Goal: Task Accomplishment & Management: Use online tool/utility

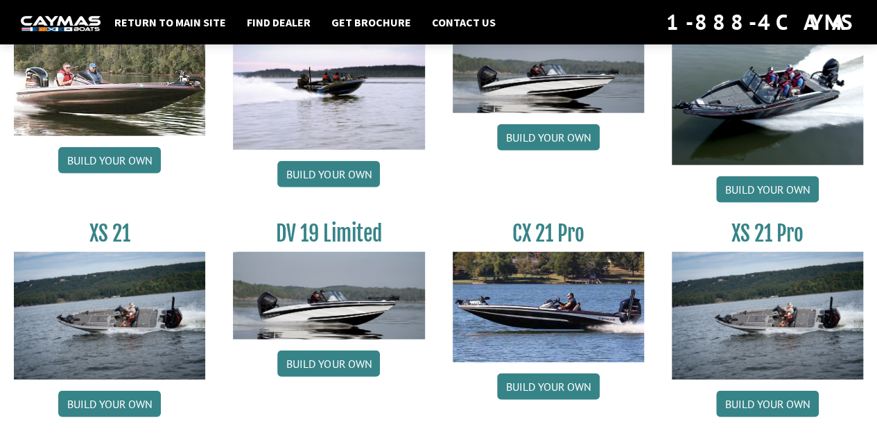
scroll to position [1664, 0]
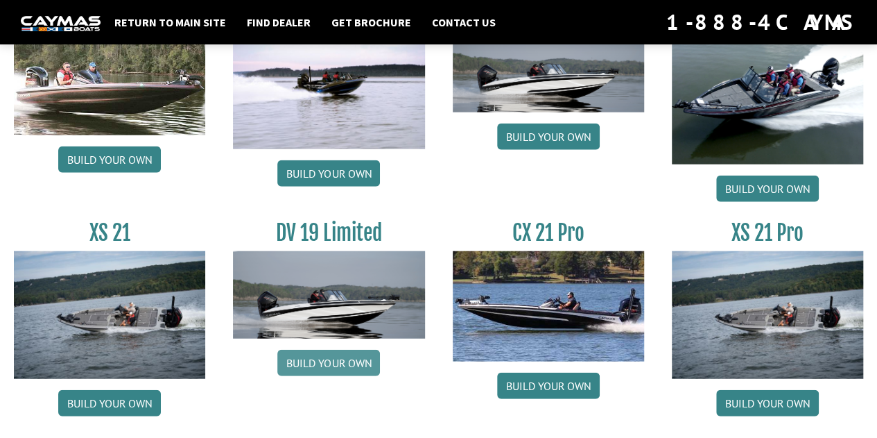
click at [343, 352] on link "Build your own" at bounding box center [328, 363] width 103 height 26
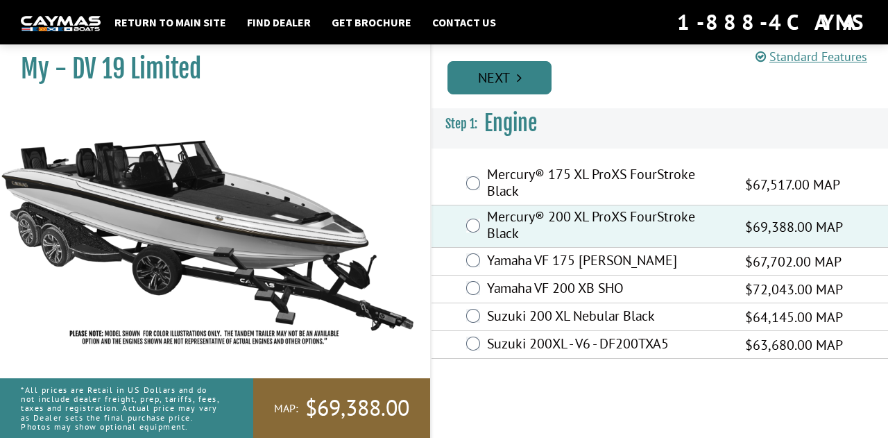
click at [485, 80] on link "Next" at bounding box center [499, 77] width 104 height 33
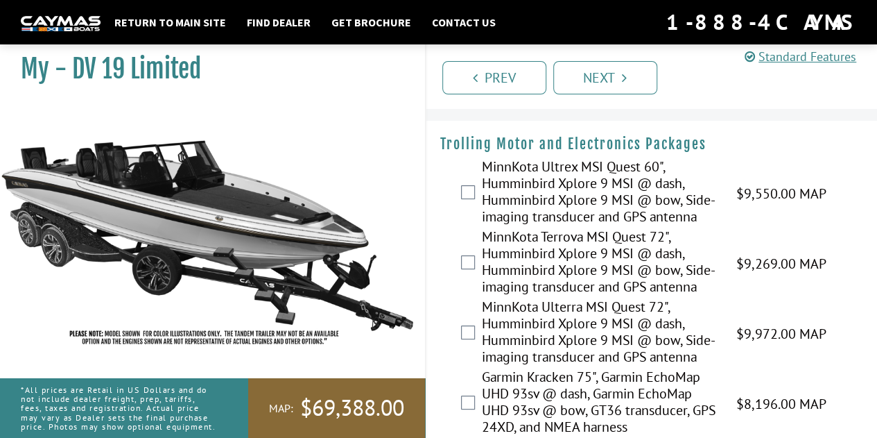
scroll to position [24, 0]
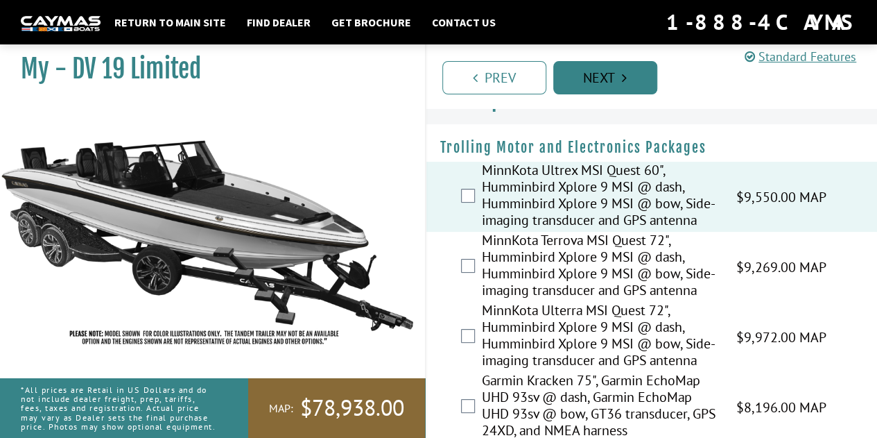
click at [574, 80] on link "Next" at bounding box center [605, 77] width 104 height 33
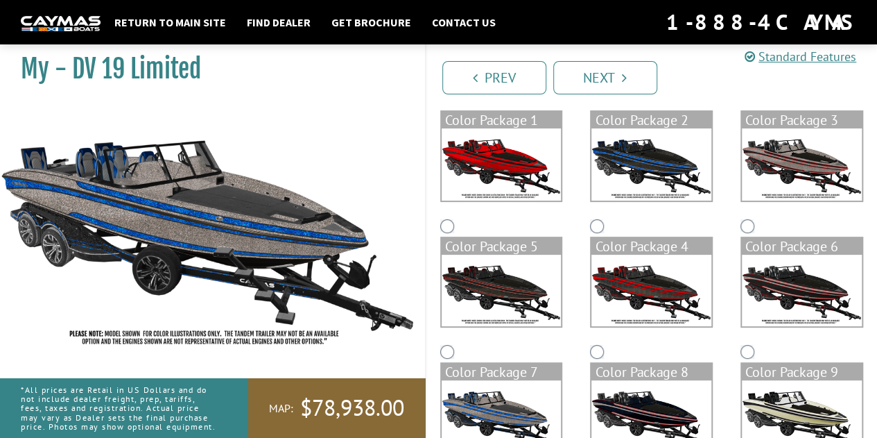
scroll to position [55, 0]
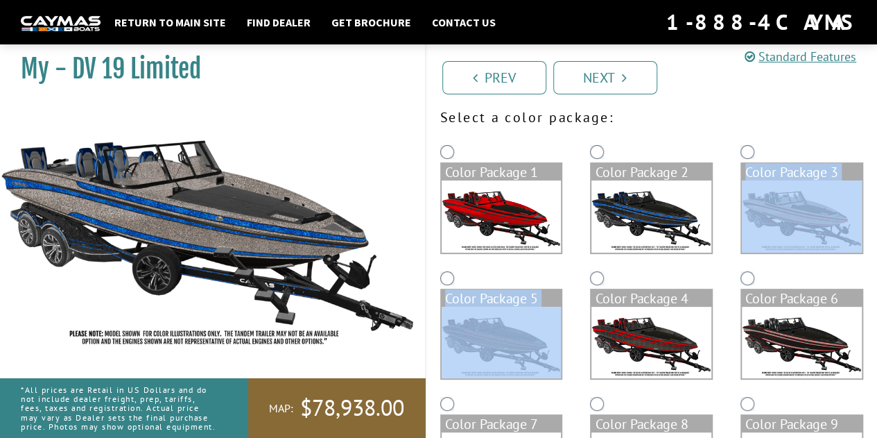
click at [598, 280] on div "Color Package 1 Color Package 2 Color Package 3 Color Package 5 Color Package 4…" at bounding box center [651, 393] width 451 height 504
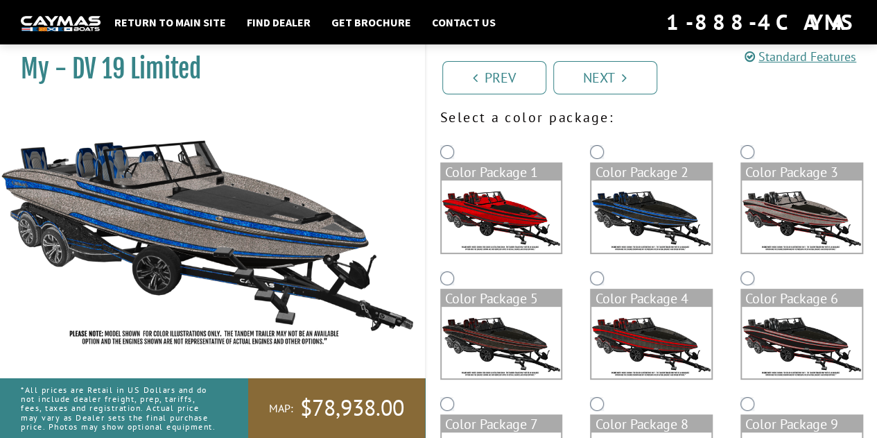
click at [569, 261] on div "Color Package 1" at bounding box center [501, 204] width 150 height 126
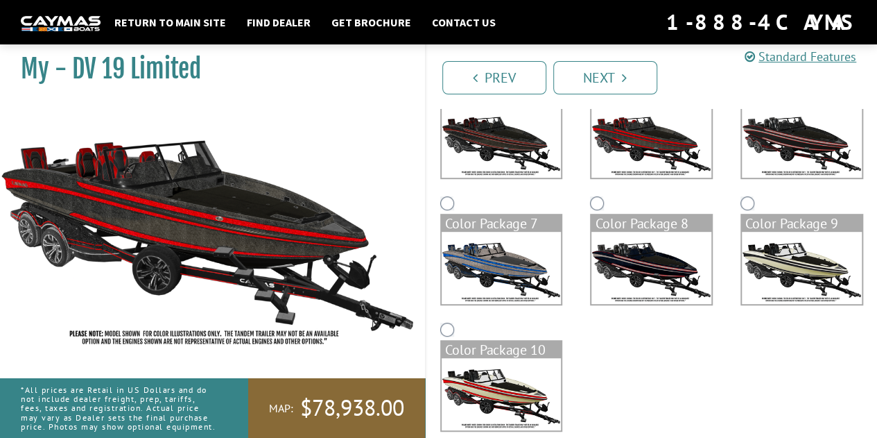
scroll to position [275, 0]
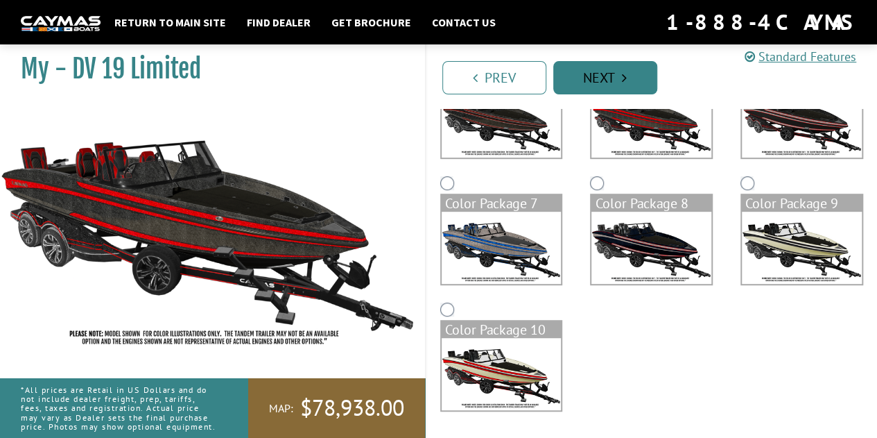
click at [614, 72] on link "Next" at bounding box center [605, 77] width 104 height 33
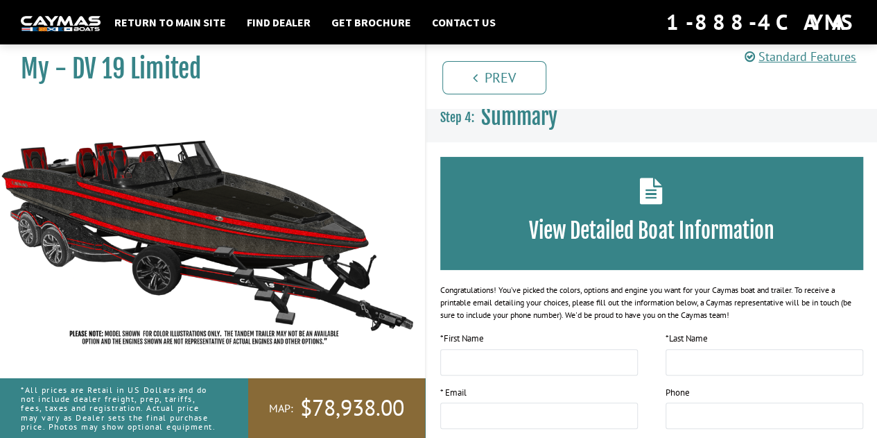
scroll to position [0, 0]
